Goal: Navigation & Orientation: Find specific page/section

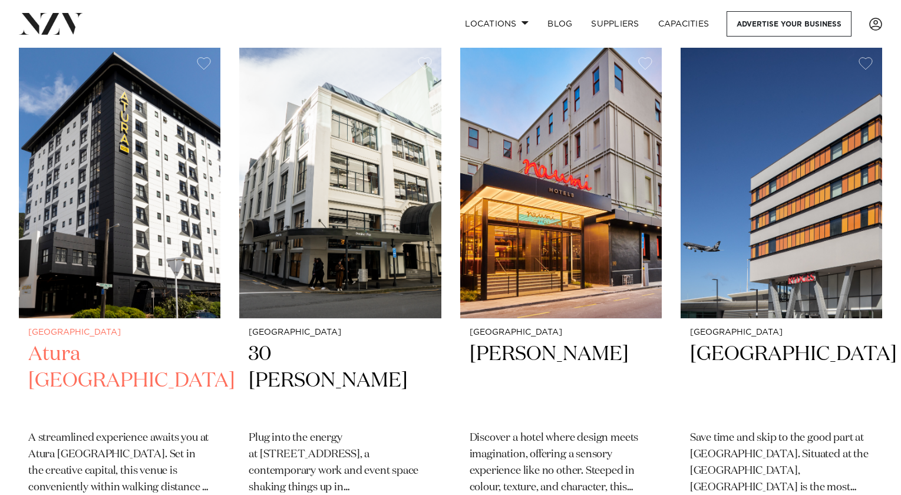
scroll to position [270, 0]
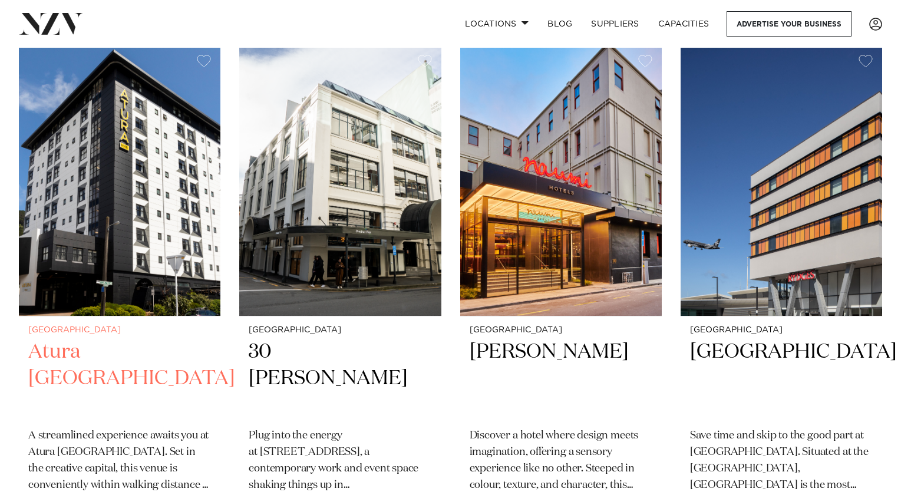
click at [144, 356] on h2 "Atura Wellington" at bounding box center [119, 379] width 183 height 80
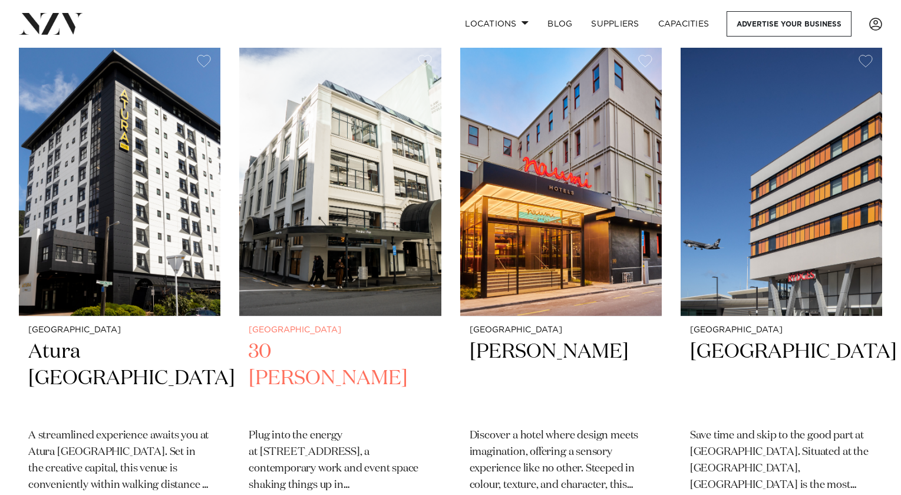
click at [376, 352] on h2 "30 [PERSON_NAME]" at bounding box center [340, 379] width 183 height 80
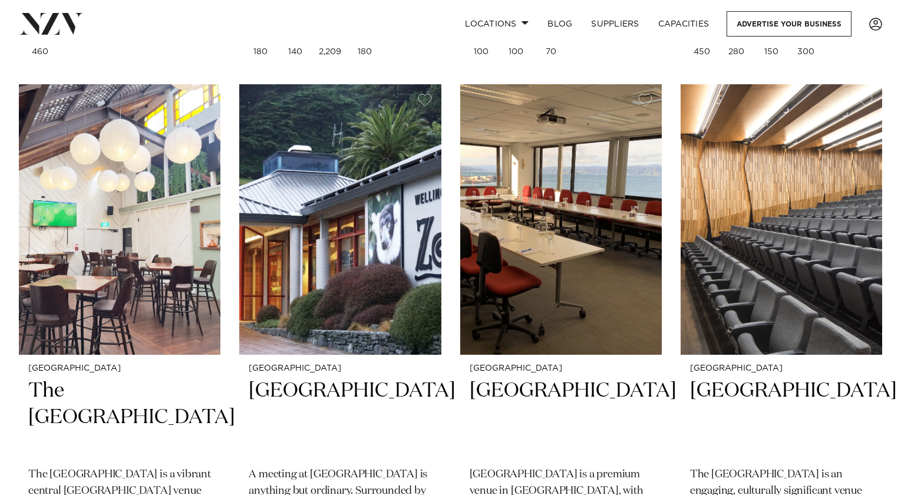
scroll to position [2859, 0]
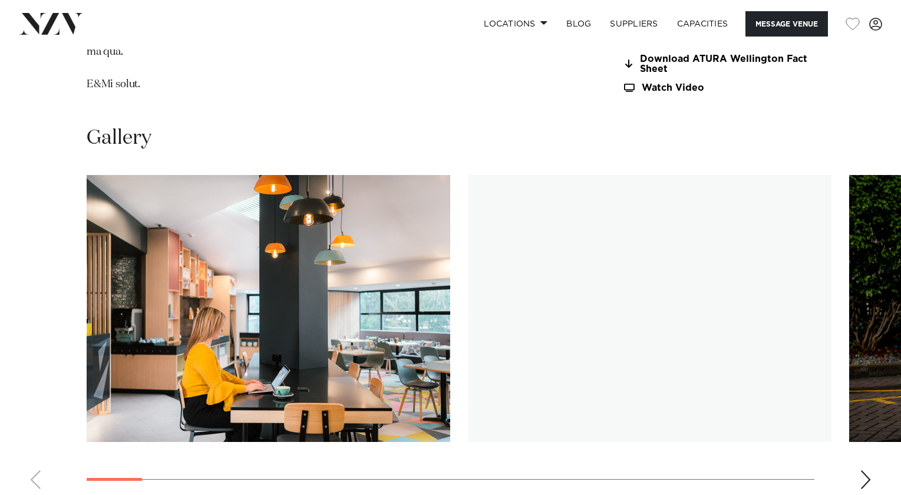
scroll to position [1418, 0]
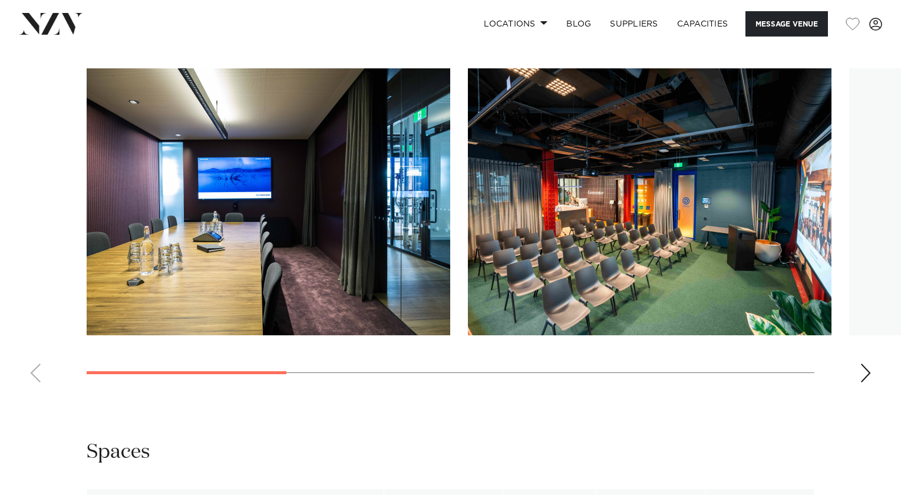
scroll to position [1073, 0]
